Goal: Find specific page/section: Find specific page/section

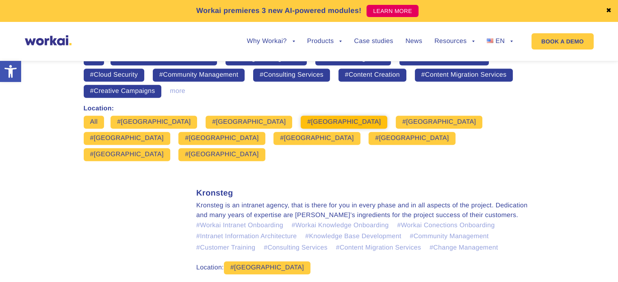
click at [307, 124] on link "#[GEOGRAPHIC_DATA]" at bounding box center [344, 122] width 74 height 6
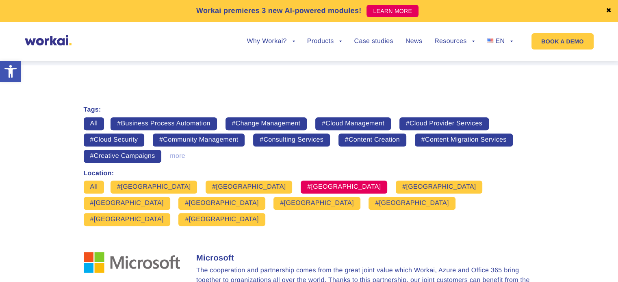
scroll to position [573, 0]
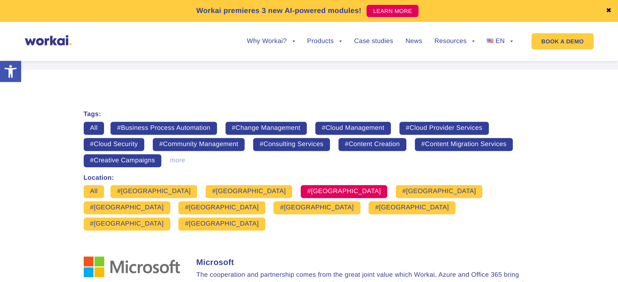
drag, startPoint x: 620, startPoint y: 156, endPoint x: 619, endPoint y: 141, distance: 15.0
click at [617, 141] on html "Skip to content Open toolbar Accessibility Tools Accessibility Tools Increase T…" at bounding box center [309, 47] width 618 height 1241
click at [353, 205] on link "#[GEOGRAPHIC_DATA]" at bounding box center [317, 208] width 74 height 6
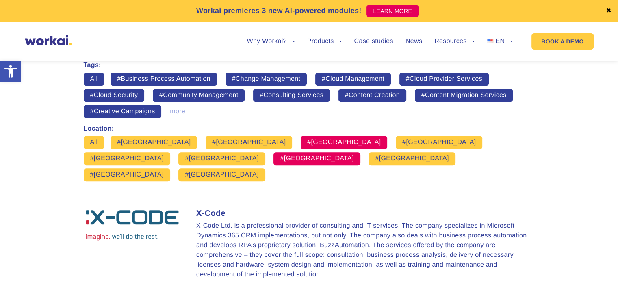
scroll to position [618, 0]
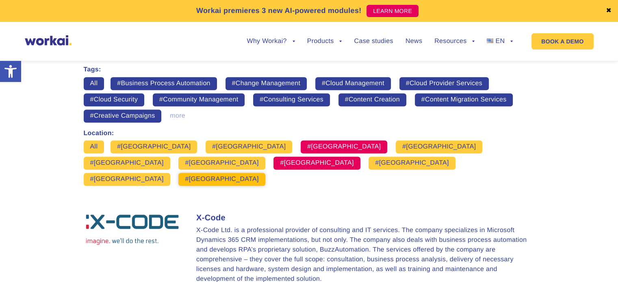
click at [185, 176] on link "#[GEOGRAPHIC_DATA]" at bounding box center [222, 179] width 74 height 6
click at [307, 144] on link "#[GEOGRAPHIC_DATA]" at bounding box center [344, 147] width 74 height 6
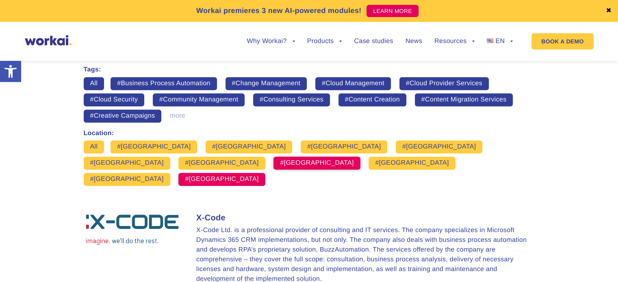
click at [353, 160] on link "#[GEOGRAPHIC_DATA]" at bounding box center [317, 163] width 74 height 6
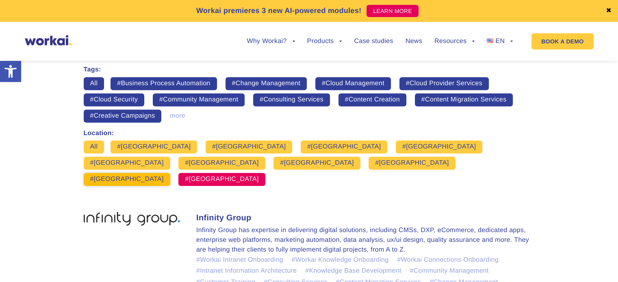
click at [120, 176] on link "#[GEOGRAPHIC_DATA]" at bounding box center [127, 179] width 74 height 6
click at [178, 173] on span "#[GEOGRAPHIC_DATA]" at bounding box center [221, 179] width 86 height 13
click at [185, 176] on link "#[GEOGRAPHIC_DATA]" at bounding box center [222, 179] width 74 height 6
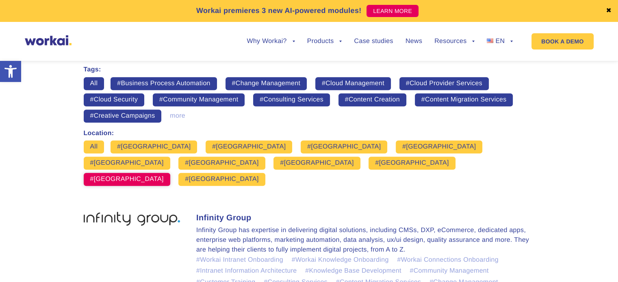
click at [133, 176] on link "#[GEOGRAPHIC_DATA]" at bounding box center [127, 179] width 74 height 6
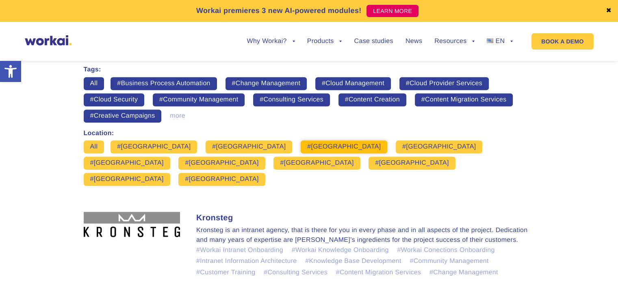
click at [307, 146] on link "#[GEOGRAPHIC_DATA]" at bounding box center [344, 147] width 74 height 6
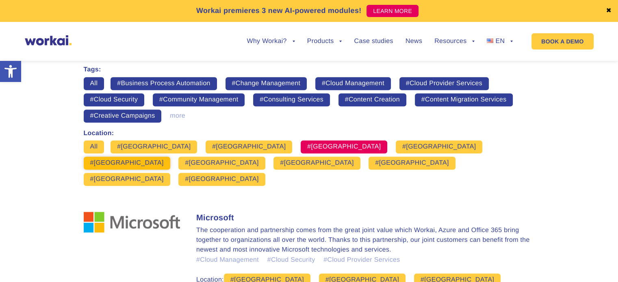
click at [164, 160] on link "#[GEOGRAPHIC_DATA]" at bounding box center [127, 163] width 74 height 6
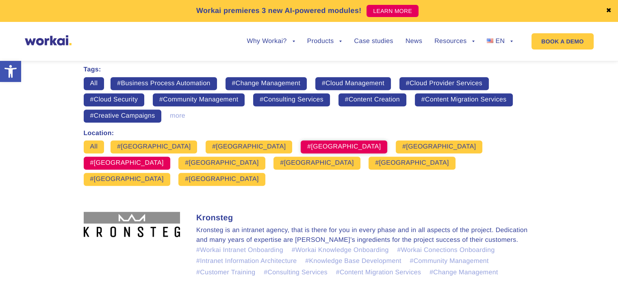
click at [307, 144] on link "#[GEOGRAPHIC_DATA]" at bounding box center [344, 147] width 74 height 6
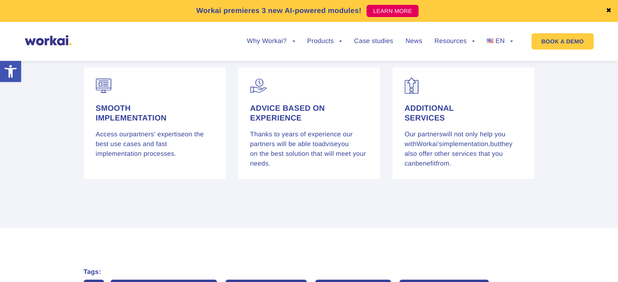
scroll to position [411, 0]
